Goal: Find specific page/section: Find specific page/section

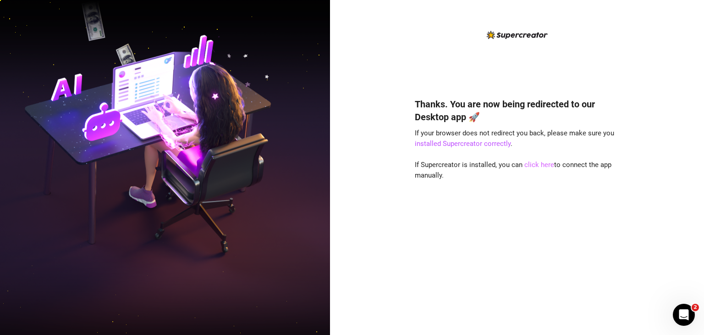
click at [537, 165] on link "click here" at bounding box center [540, 164] width 30 height 8
click at [533, 167] on link "click here" at bounding box center [540, 164] width 30 height 8
click at [537, 167] on link "click here" at bounding box center [540, 164] width 30 height 8
click at [532, 163] on link "click here" at bounding box center [540, 164] width 30 height 8
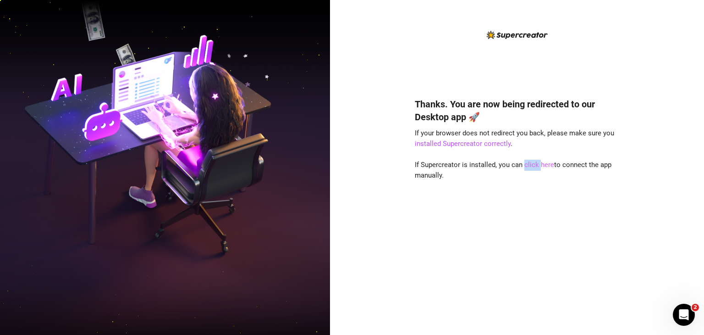
click at [532, 163] on link "click here" at bounding box center [540, 164] width 30 height 8
click at [537, 164] on link "click here" at bounding box center [540, 164] width 30 height 8
